Goal: Task Accomplishment & Management: Complete application form

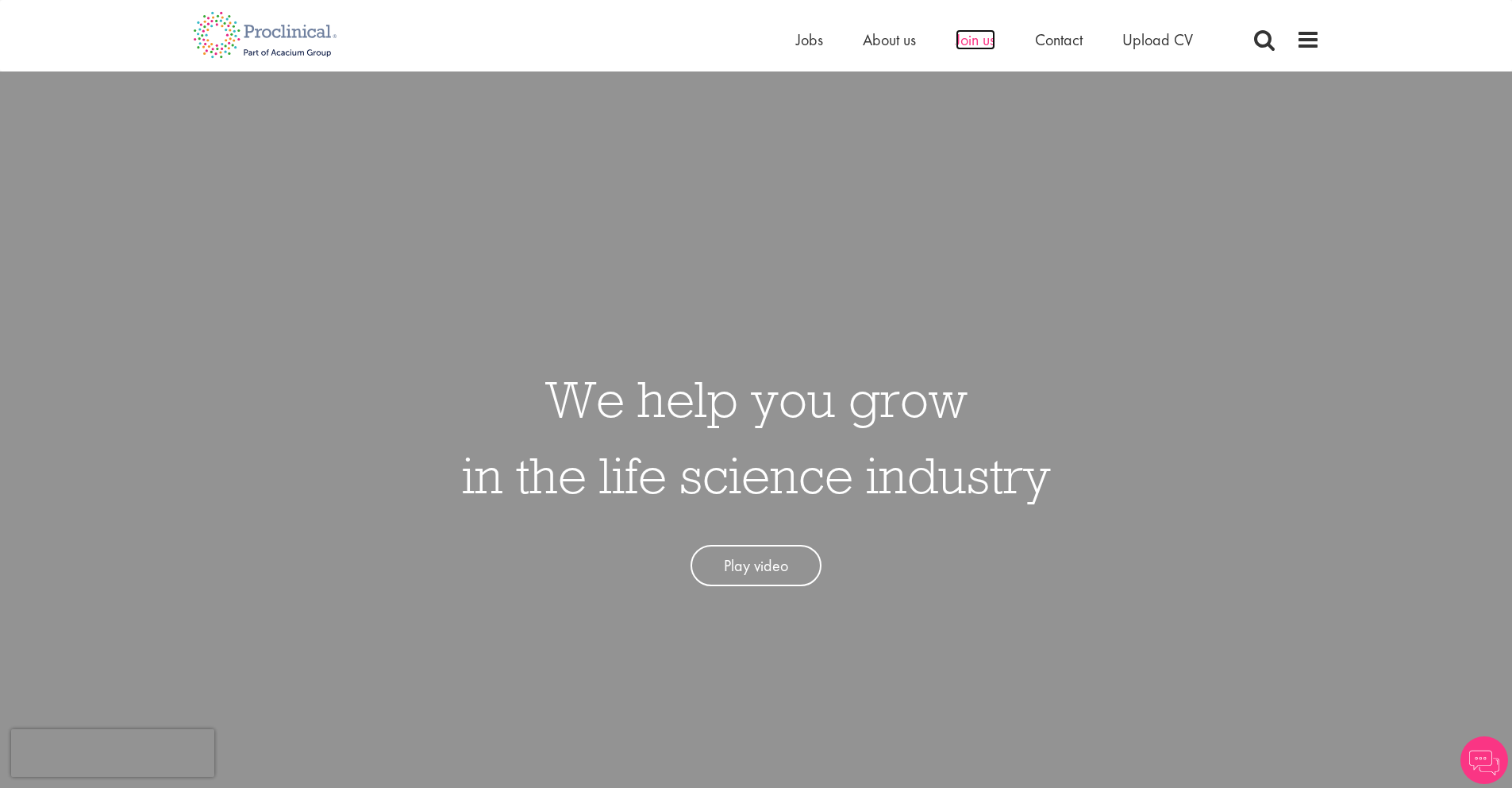
click at [968, 46] on span "Join us" at bounding box center [975, 39] width 40 height 21
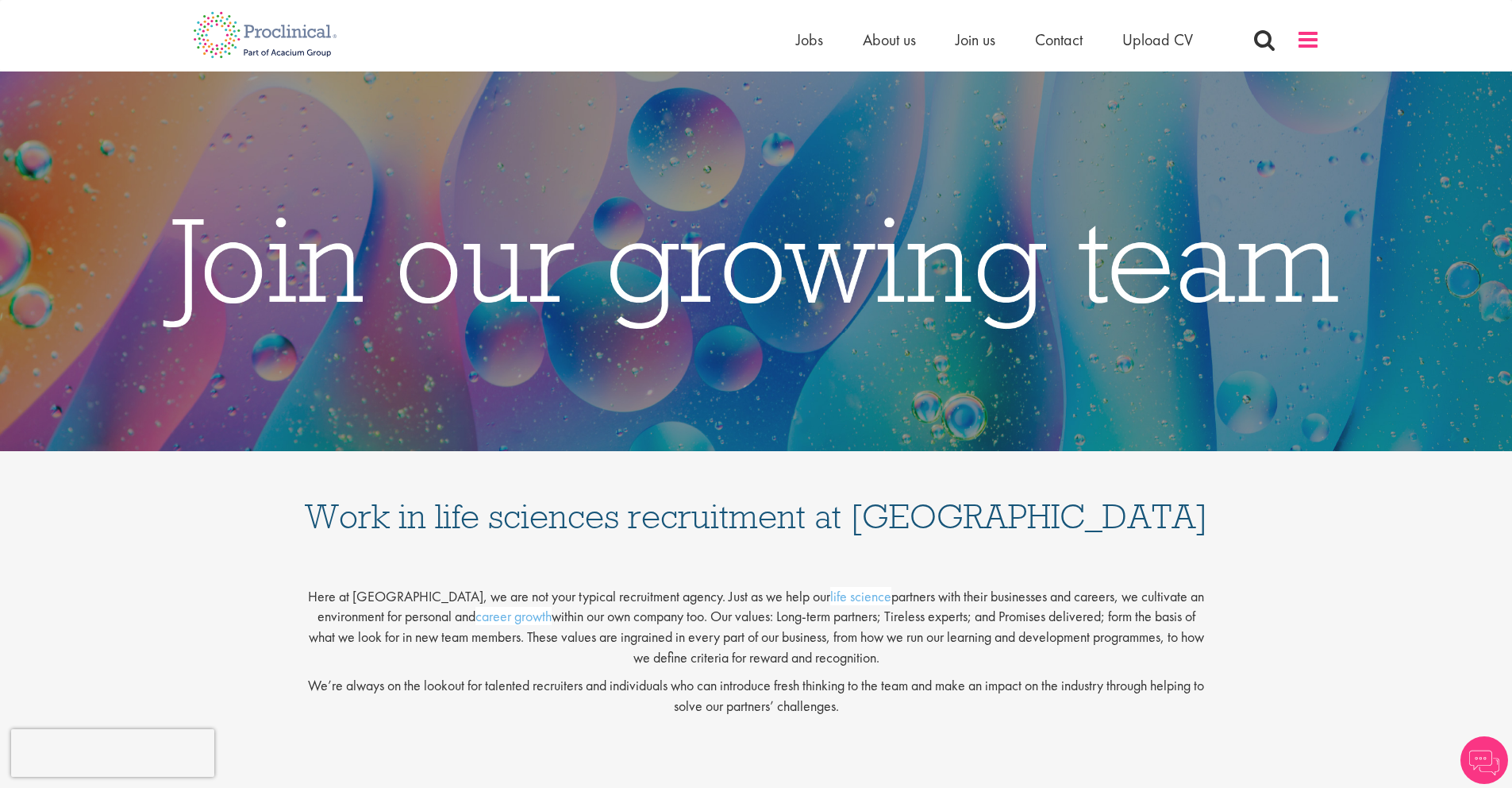
click at [1309, 44] on span at bounding box center [1308, 39] width 23 height 23
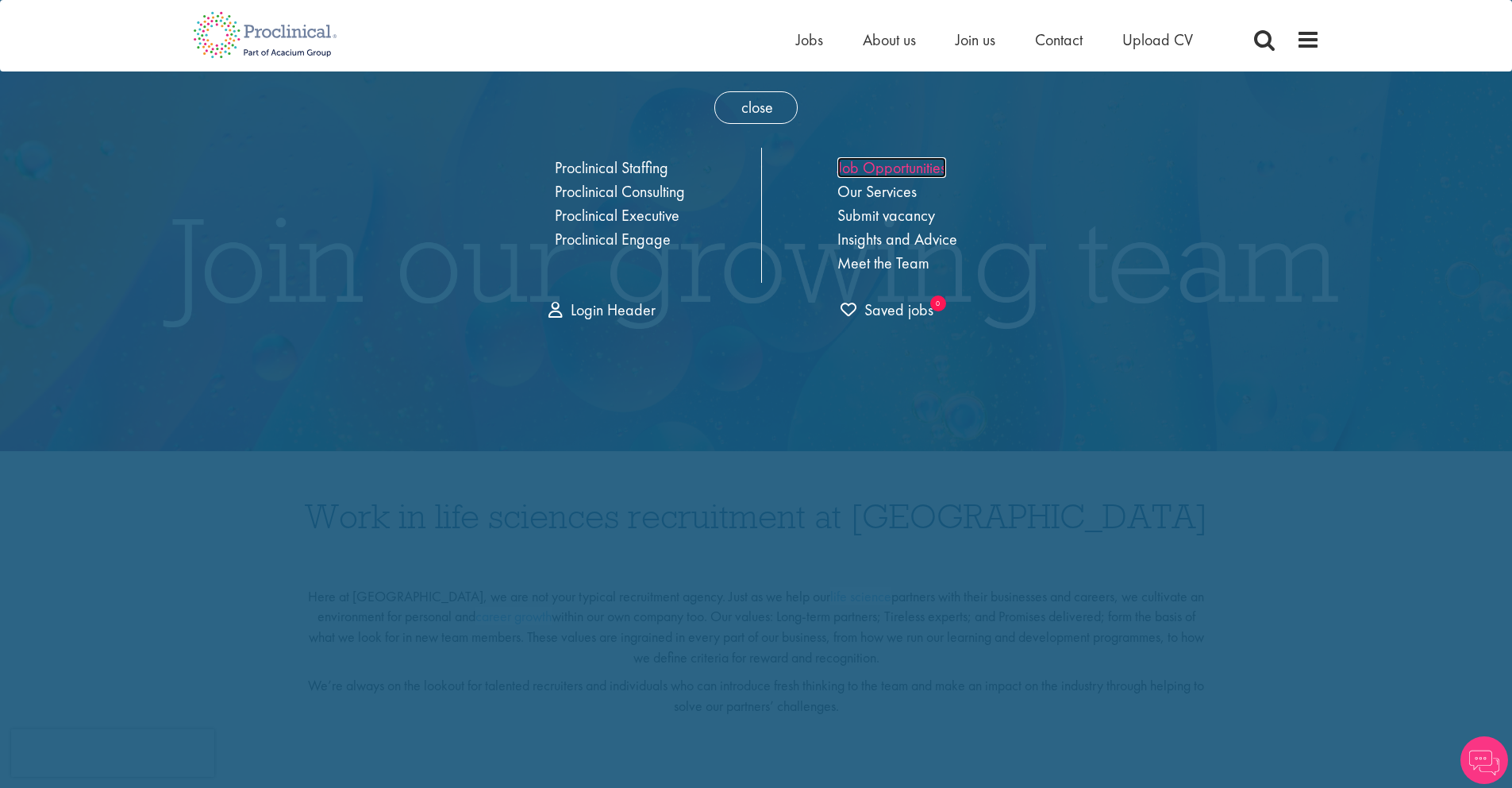
click at [881, 167] on link "Job Opportunities" at bounding box center [891, 167] width 108 height 21
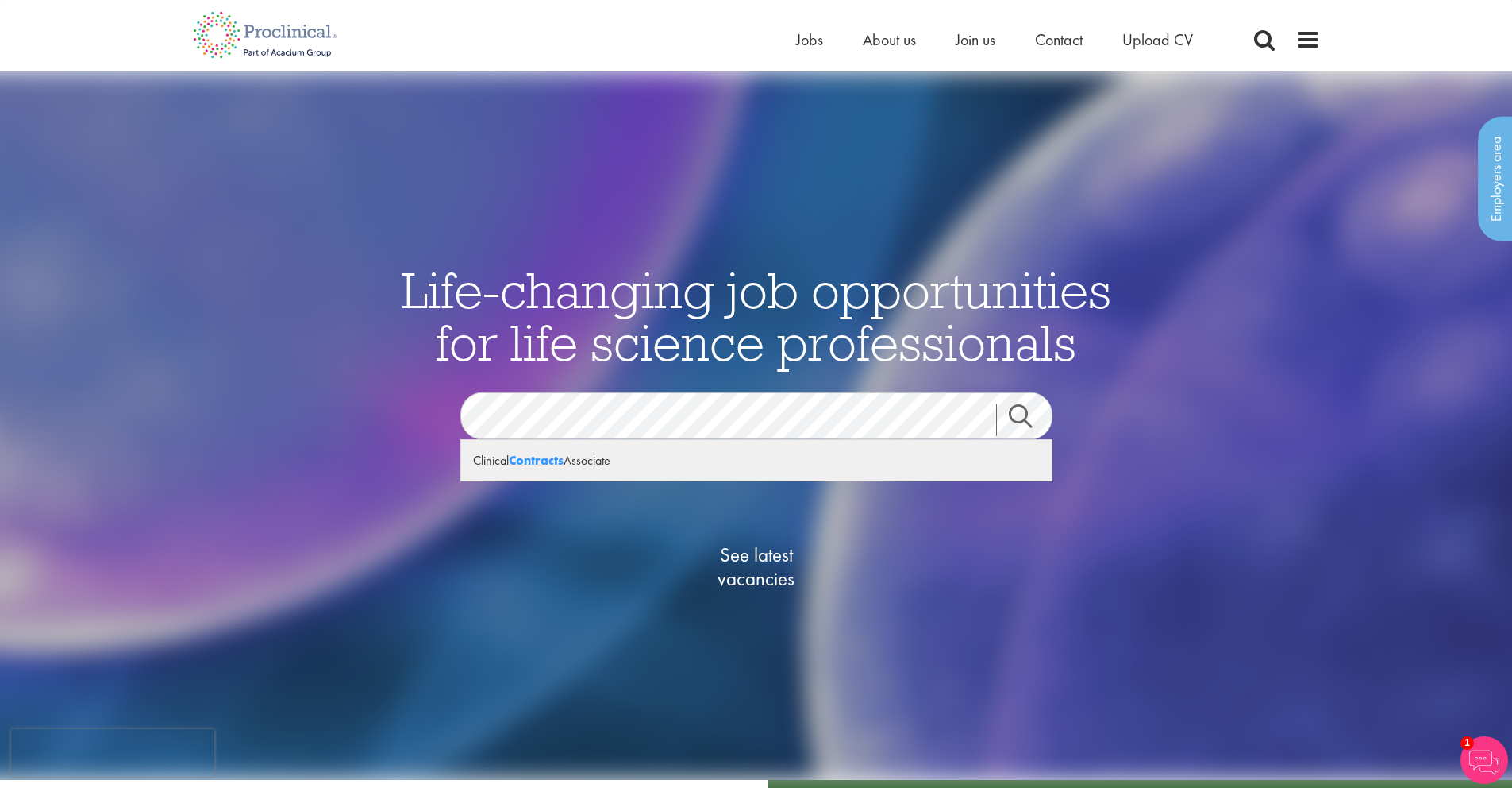
click at [600, 467] on div "Clinical Contracts Associate" at bounding box center [756, 459] width 591 height 40
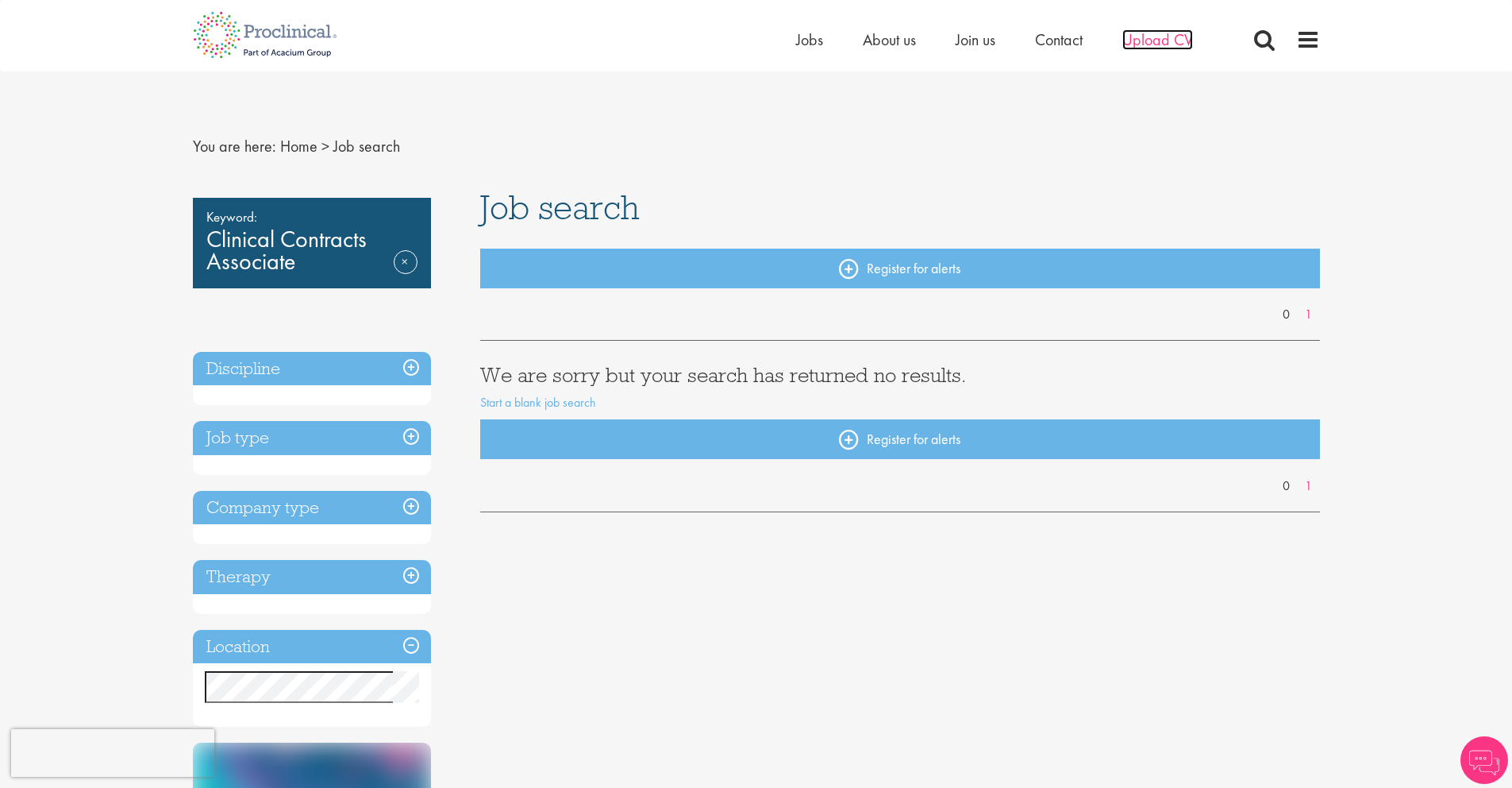
click at [1124, 45] on span "Upload CV" at bounding box center [1158, 39] width 70 height 21
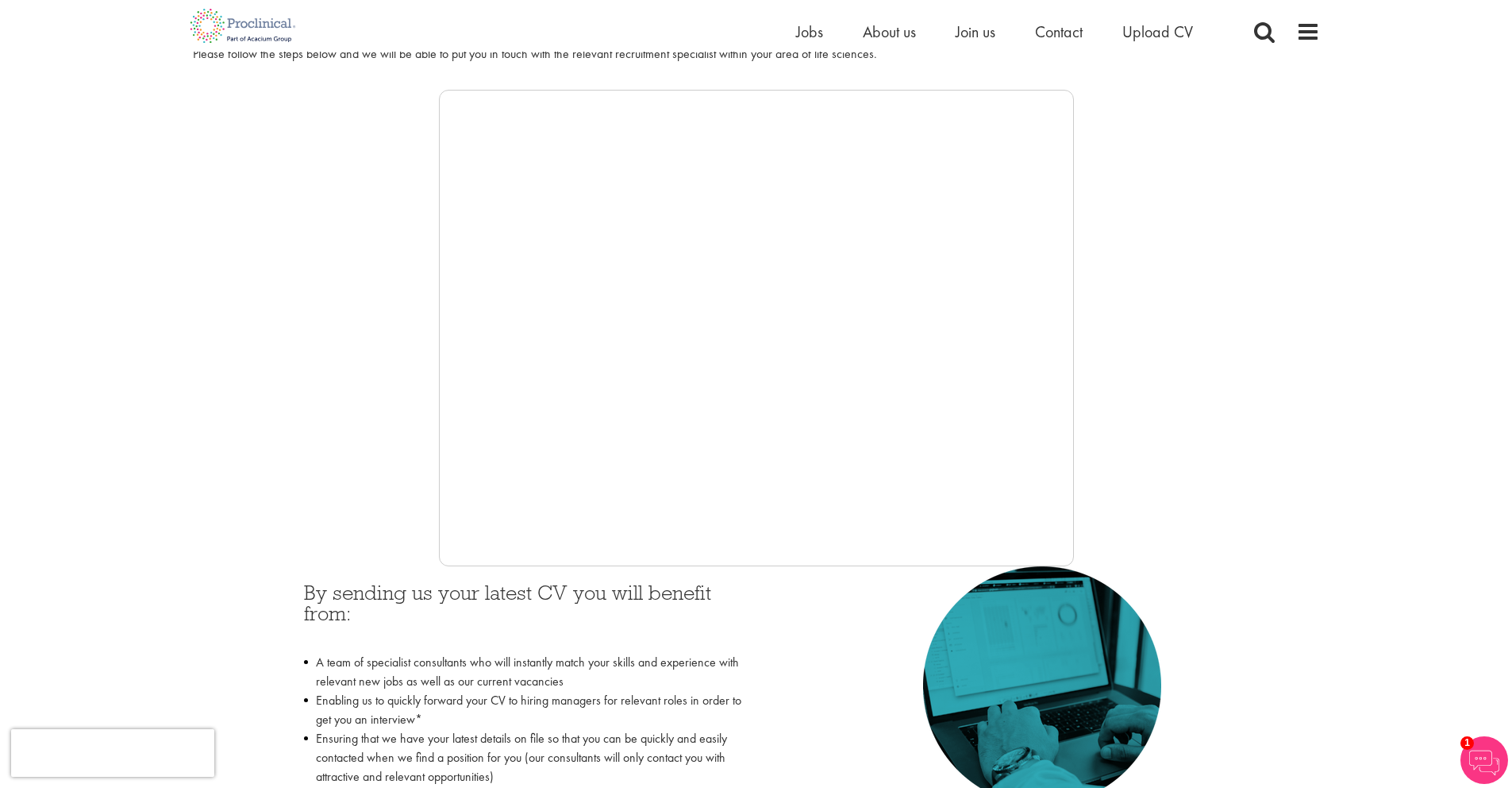
scroll to position [243, 0]
